Goal: Task Accomplishment & Management: Complete application form

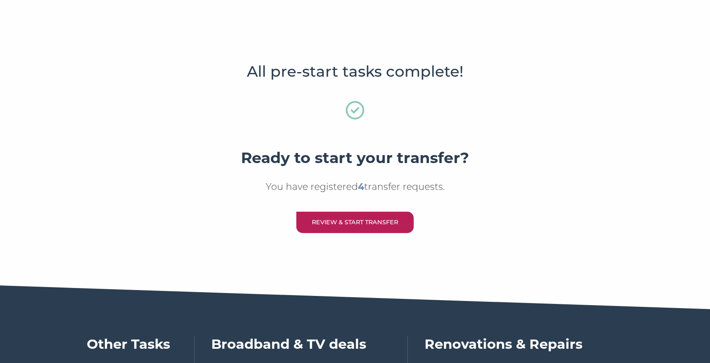
scroll to position [392, 0]
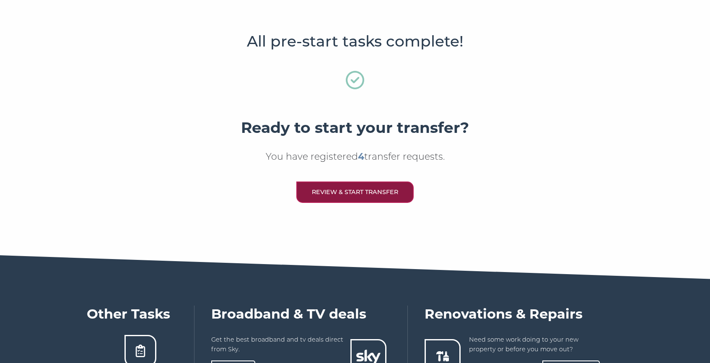
click at [332, 194] on link "Review & Start Transfer" at bounding box center [355, 192] width 117 height 21
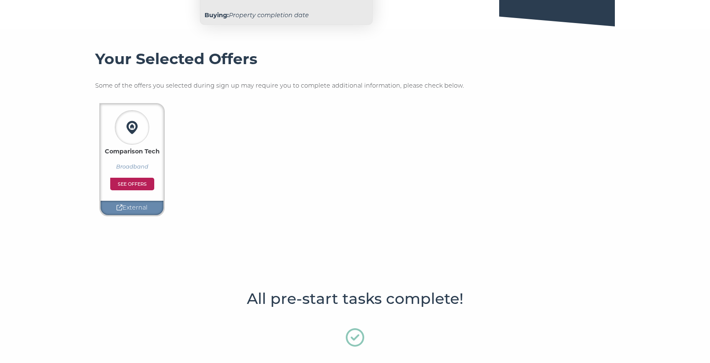
scroll to position [0, 0]
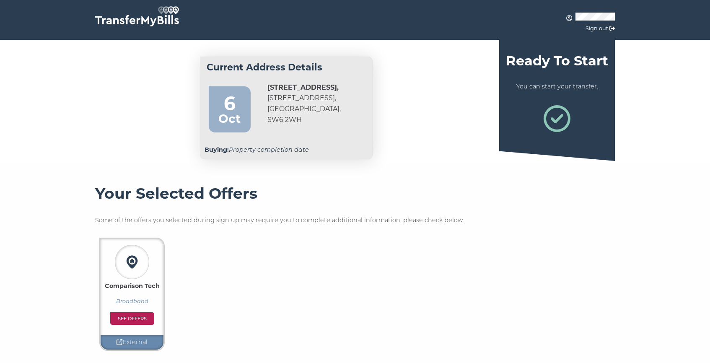
click at [558, 118] on icon at bounding box center [557, 118] width 27 height 27
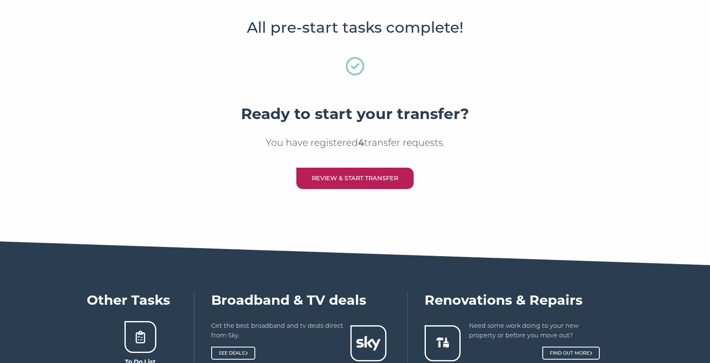
scroll to position [407, 0]
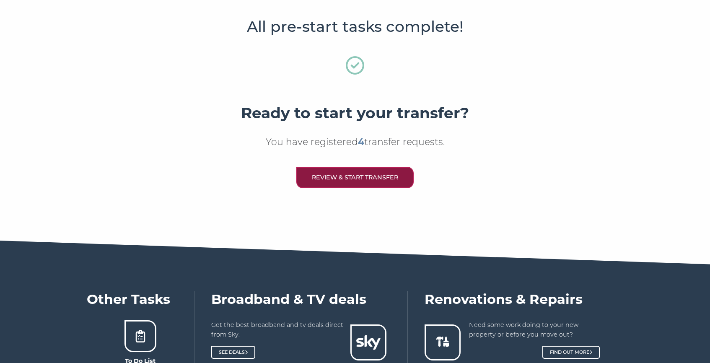
click at [363, 181] on link "Review & Start Transfer" at bounding box center [355, 177] width 117 height 21
